Goal: Task Accomplishment & Management: Complete application form

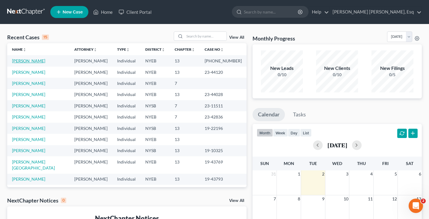
click at [31, 61] on link "[PERSON_NAME]" at bounding box center [28, 60] width 33 height 5
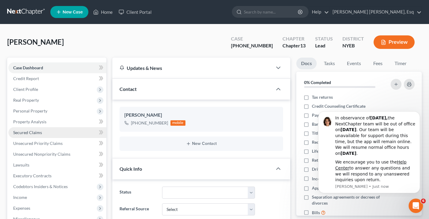
click at [37, 132] on span "Secured Claims" at bounding box center [27, 132] width 29 height 5
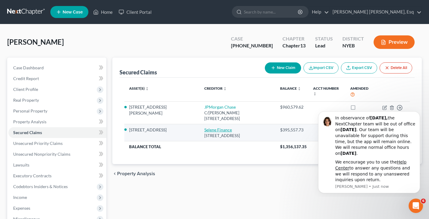
click at [204, 130] on link "Selene Finance" at bounding box center [218, 129] width 28 height 5
select select "39"
select select "3"
select select "4"
select select "0"
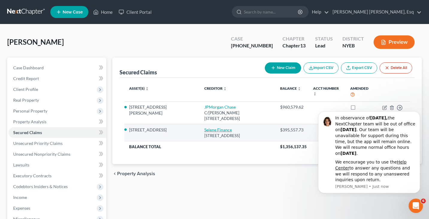
select select "0"
